Goal: Information Seeking & Learning: Check status

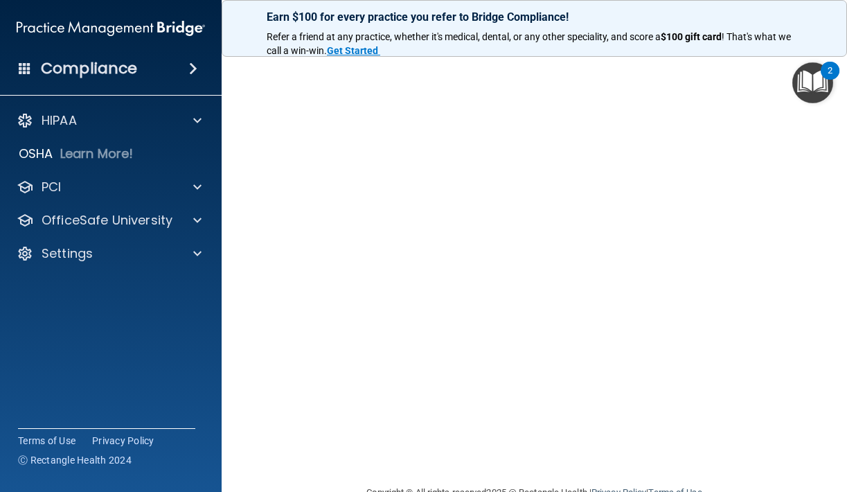
scroll to position [89, 0]
click at [155, 323] on div "Compliance HIPAA Documents and Policies Report an Incident Business Associates …" at bounding box center [111, 246] width 222 height 492
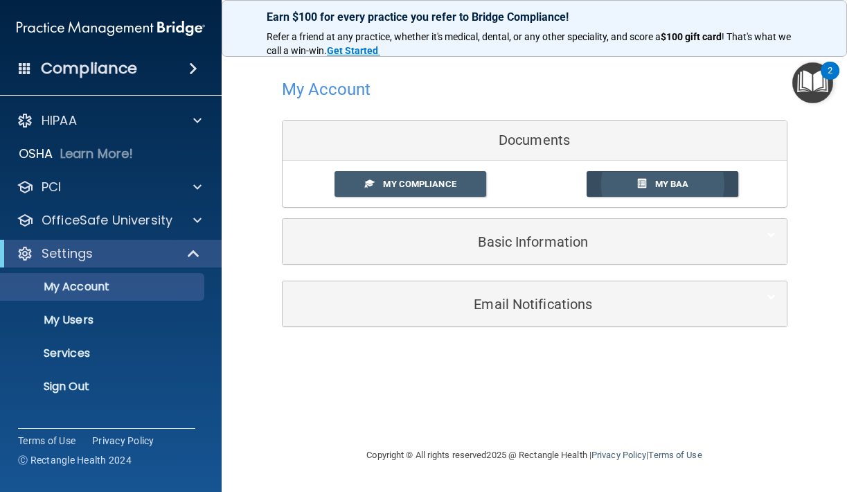
click at [676, 184] on span "My BAA" at bounding box center [672, 184] width 34 height 10
click at [454, 184] on span "My Compliance" at bounding box center [419, 184] width 73 height 10
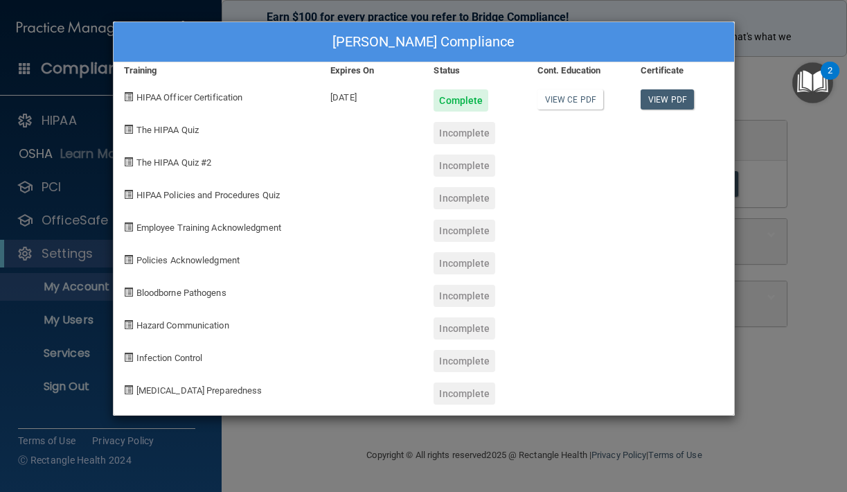
click at [366, 202] on div at bounding box center [371, 193] width 103 height 33
click at [465, 336] on div "Incomplete" at bounding box center [465, 328] width 62 height 22
click at [339, 144] on div at bounding box center [371, 160] width 103 height 33
click at [753, 93] on div "[PERSON_NAME] Compliance Training Expires On Status Cont. Education Certificate…" at bounding box center [423, 246] width 847 height 492
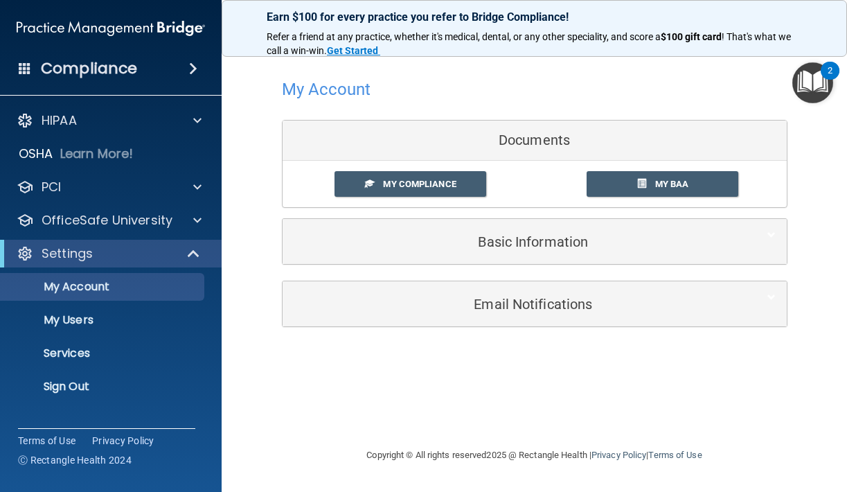
click at [550, 249] on div "Basic Information" at bounding box center [514, 241] width 462 height 31
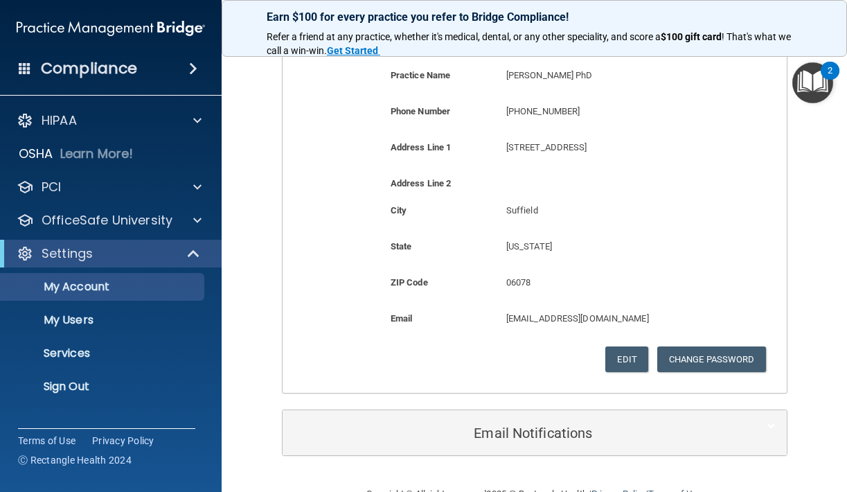
scroll to position [289, 0]
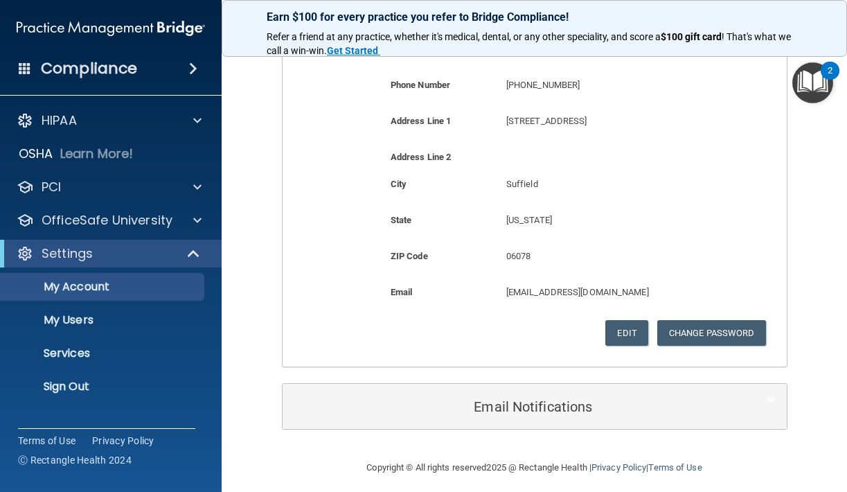
click at [565, 405] on h5 "Email Notifications" at bounding box center [513, 406] width 441 height 15
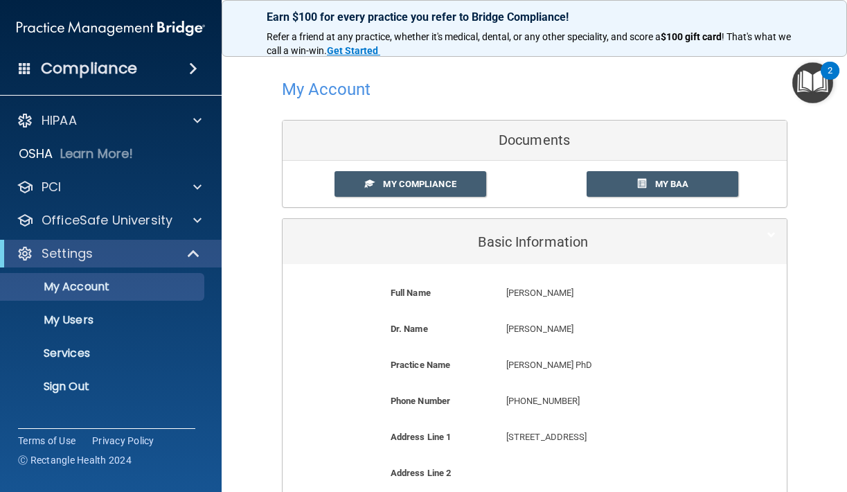
scroll to position [0, 0]
click at [589, 98] on div at bounding box center [535, 89] width 506 height 34
click at [482, 87] on div at bounding box center [535, 89] width 506 height 34
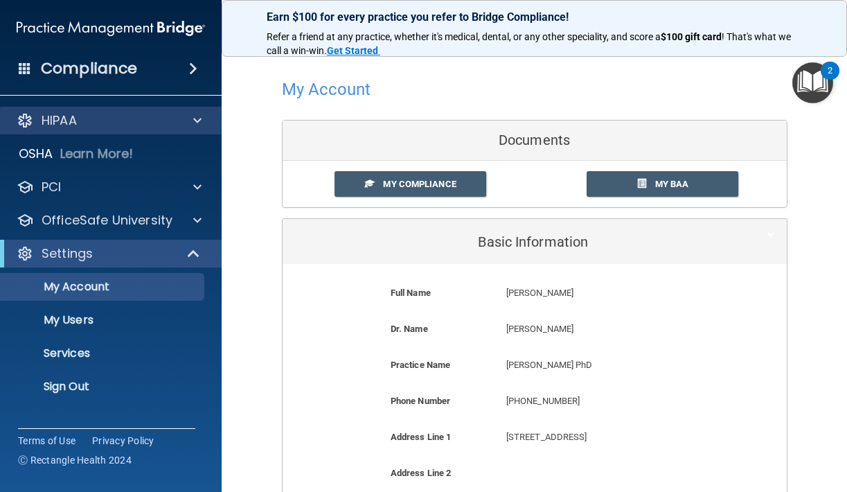
click at [200, 120] on span at bounding box center [197, 120] width 8 height 17
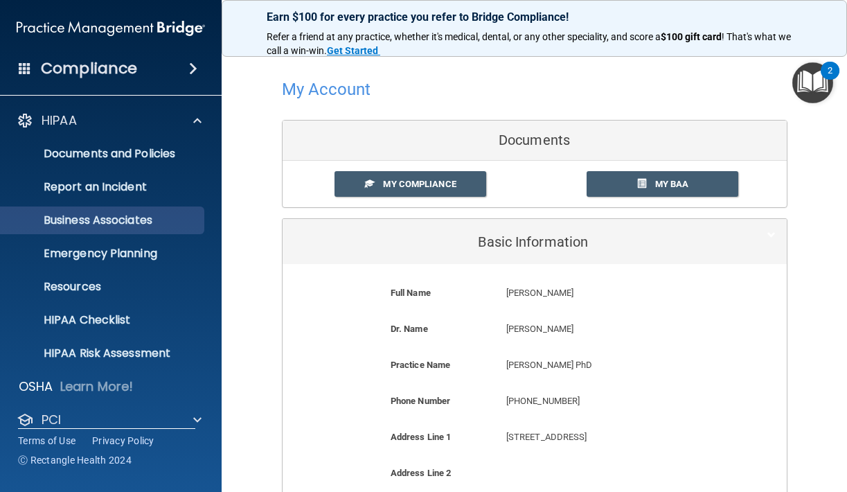
click at [132, 220] on p "Business Associates" at bounding box center [103, 220] width 189 height 14
